Goal: Task Accomplishment & Management: Manage account settings

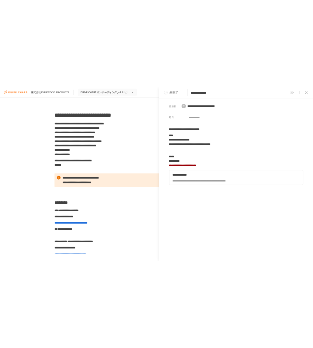
scroll to position [207, 0]
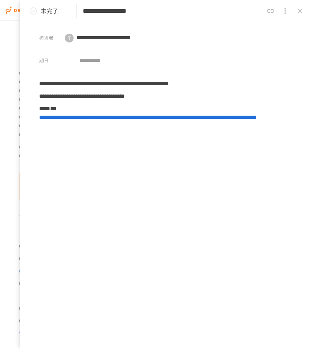
click at [10, 7] on img at bounding box center [29, 10] width 47 height 12
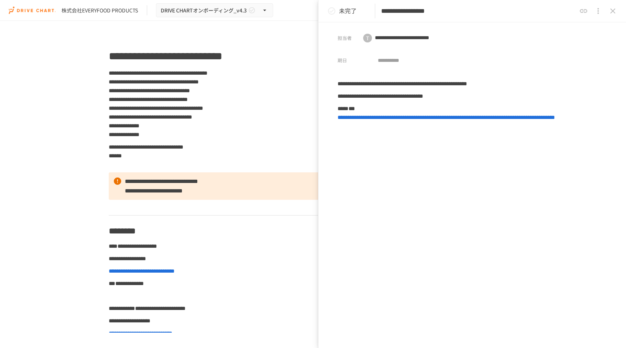
click at [77, 8] on div "株式会社EVERYFOOD PRODUCTS" at bounding box center [99, 11] width 77 height 8
click at [41, 15] on img at bounding box center [32, 10] width 47 height 12
click at [313, 12] on icon "close drawer" at bounding box center [598, 11] width 9 height 9
click at [313, 12] on div at bounding box center [313, 174] width 626 height 348
click at [313, 12] on icon "close drawer" at bounding box center [612, 10] width 5 height 5
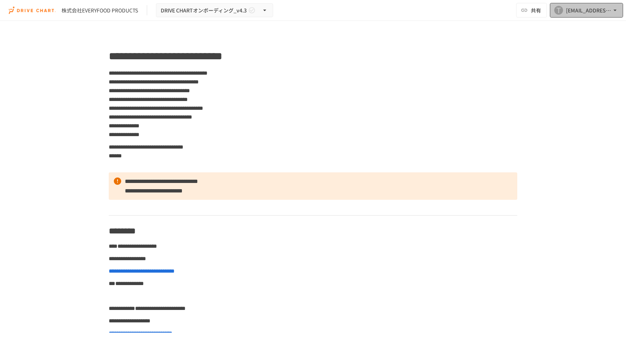
click at [313, 12] on div "[EMAIL_ADDRESS][DOMAIN_NAME]" at bounding box center [588, 10] width 45 height 9
click at [313, 40] on li "メール通知設定" at bounding box center [585, 40] width 70 height 13
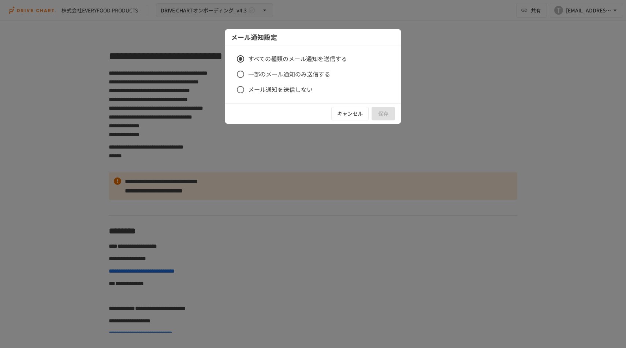
click at [313, 83] on div at bounding box center [313, 174] width 626 height 348
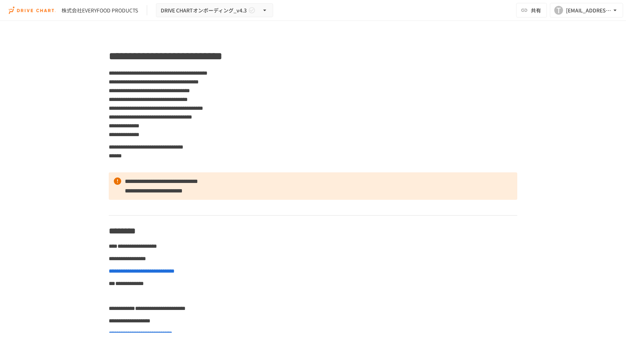
click at [96, 11] on div "株式会社EVERYFOOD PRODUCTS" at bounding box center [99, 11] width 77 height 8
click at [14, 11] on img at bounding box center [32, 10] width 47 height 12
click at [191, 8] on span "DRIVE CHARTオンボーディング_v4.3" at bounding box center [204, 10] width 86 height 9
click at [313, 128] on div at bounding box center [313, 174] width 626 height 348
click at [313, 128] on p "**********" at bounding box center [313, 103] width 409 height 71
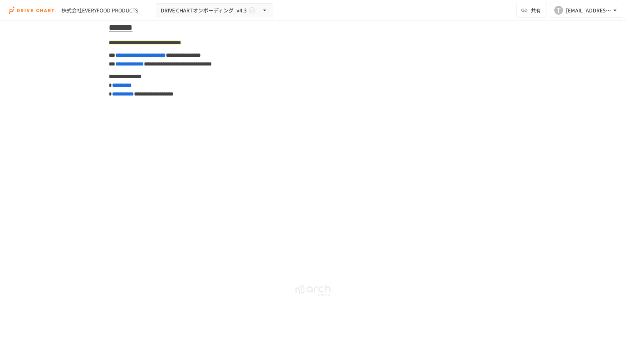
scroll to position [3518, 0]
click at [126, 15] on div "株式会社EVERYFOOD PRODUCTS DRIVE CHARTオンボーディング_v4.3" at bounding box center [141, 10] width 264 height 14
click at [178, 11] on span "DRIVE CHARTオンボーディング_v4.3" at bounding box center [204, 10] width 86 height 9
click at [115, 13] on div at bounding box center [313, 174] width 626 height 348
